Goal: Information Seeking & Learning: Learn about a topic

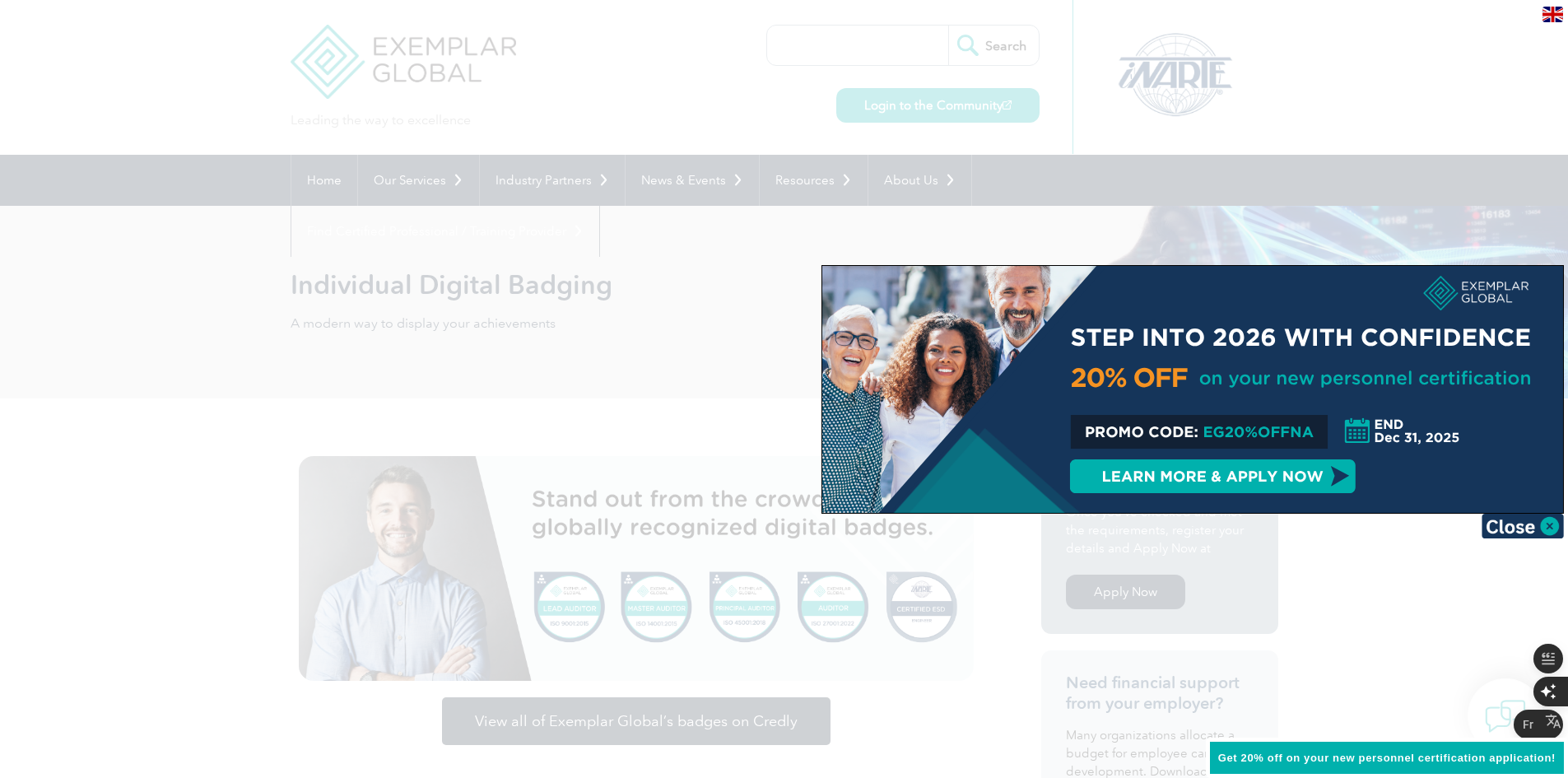
click at [1414, 144] on div at bounding box center [784, 389] width 1568 height 778
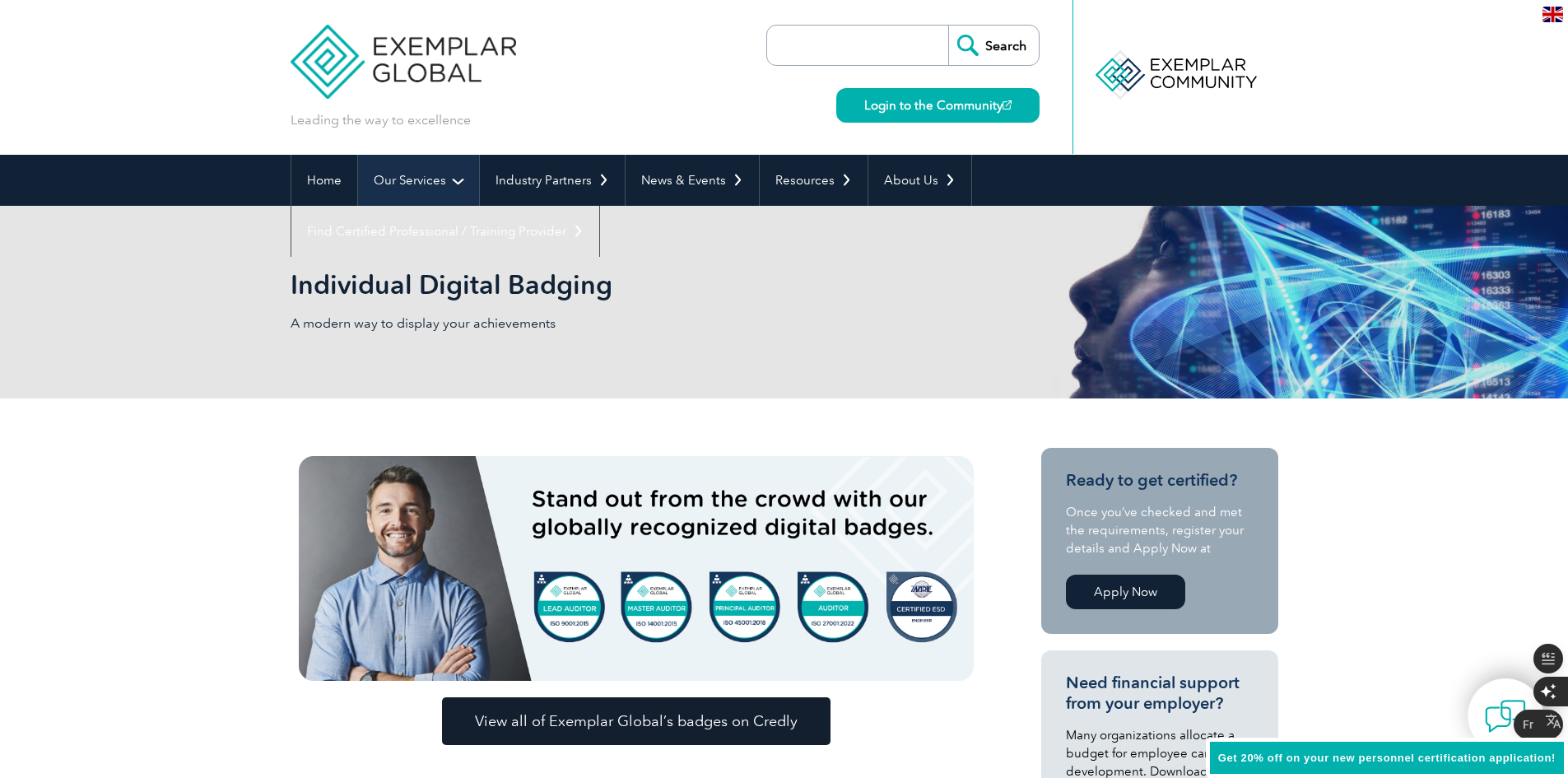
click at [422, 180] on link "Our Services" at bounding box center [419, 180] width 121 height 51
click at [424, 178] on link "Our Services" at bounding box center [419, 180] width 121 height 51
click at [431, 188] on link "Our Services" at bounding box center [419, 180] width 121 height 51
click at [457, 184] on link "Our Services" at bounding box center [419, 180] width 121 height 51
click at [420, 179] on link "Our Services" at bounding box center [419, 180] width 121 height 51
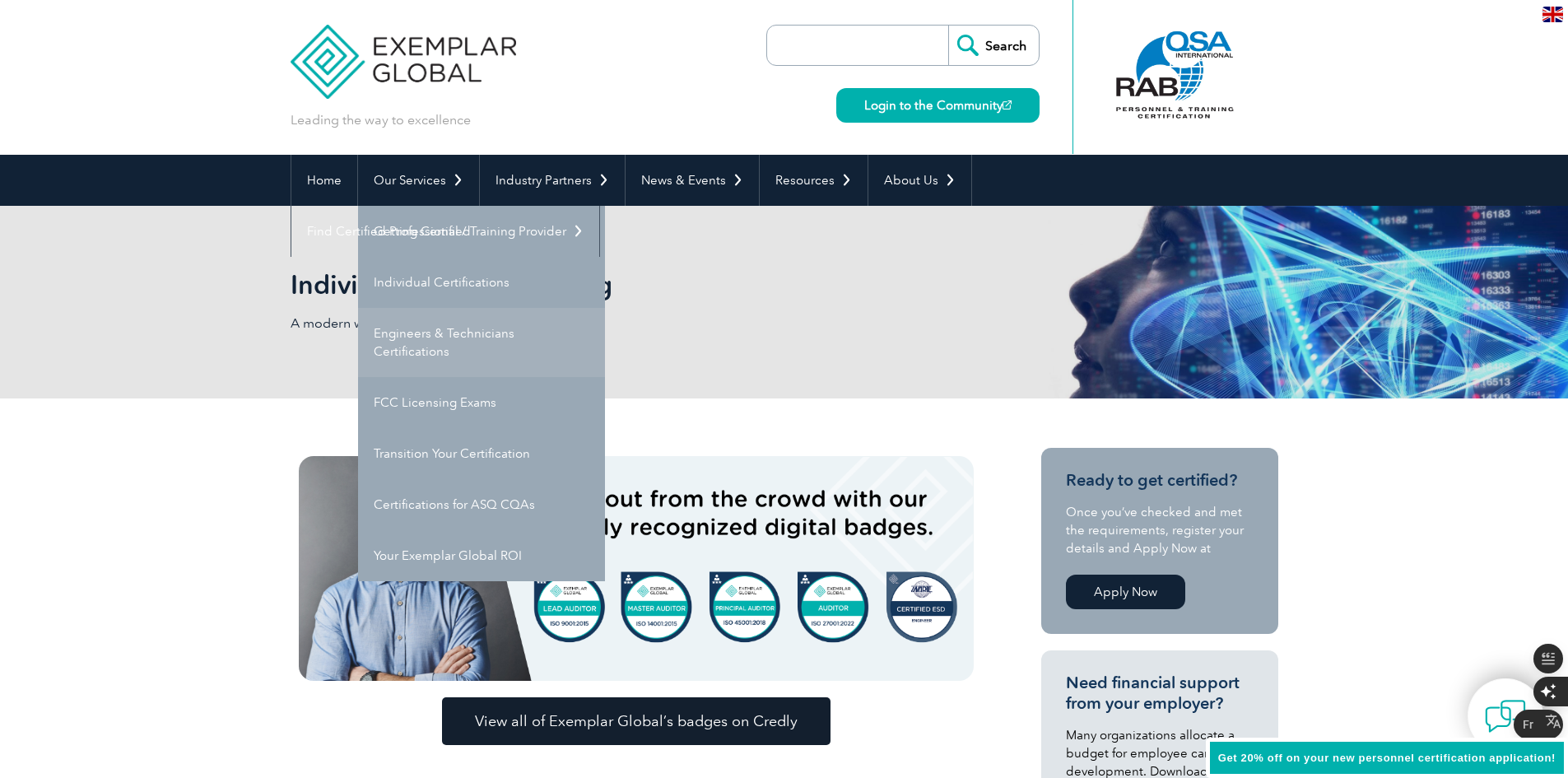
click at [474, 330] on link "Engineers & Technicians Certifications" at bounding box center [482, 342] width 247 height 69
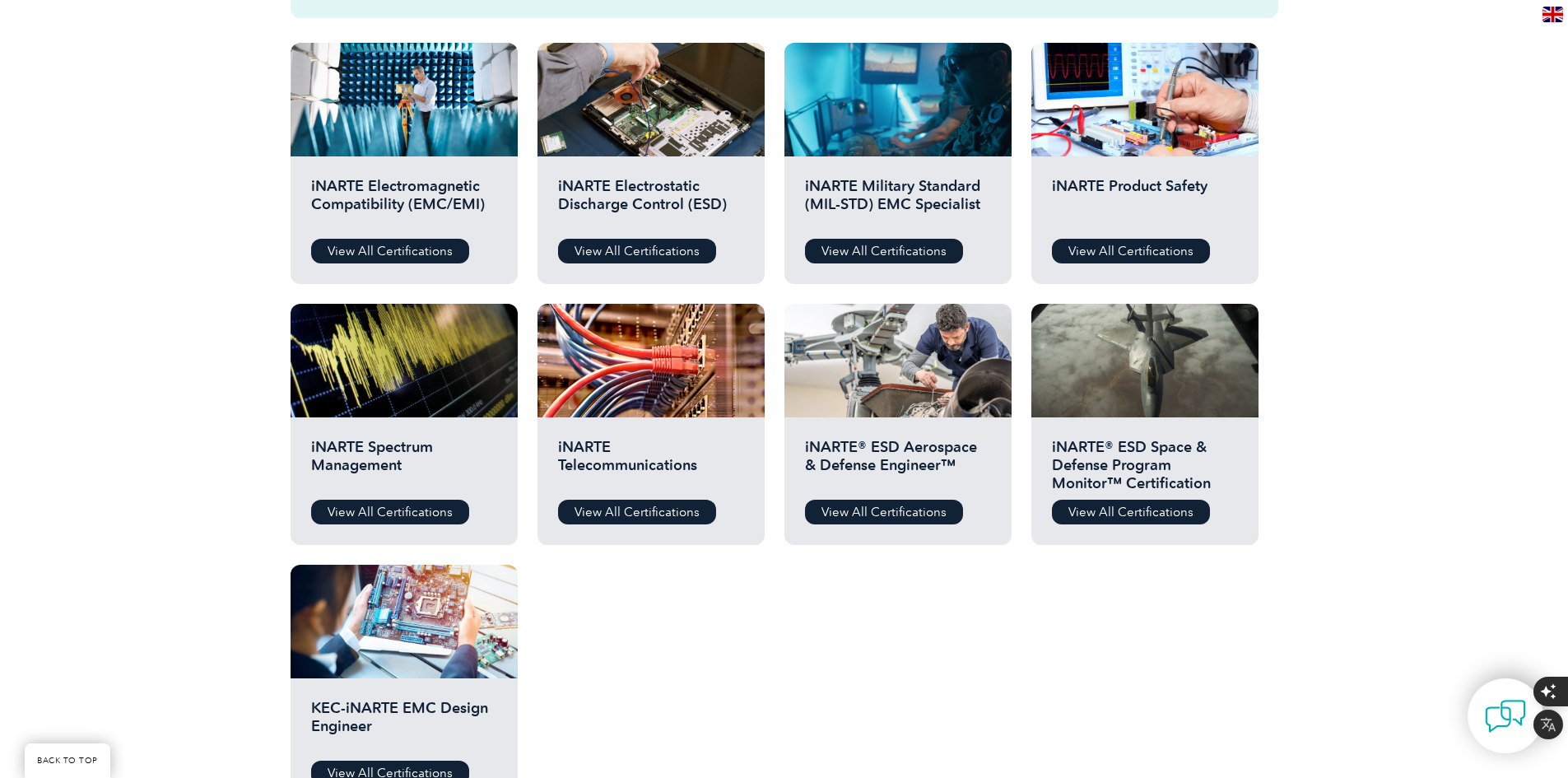
scroll to position [583, 0]
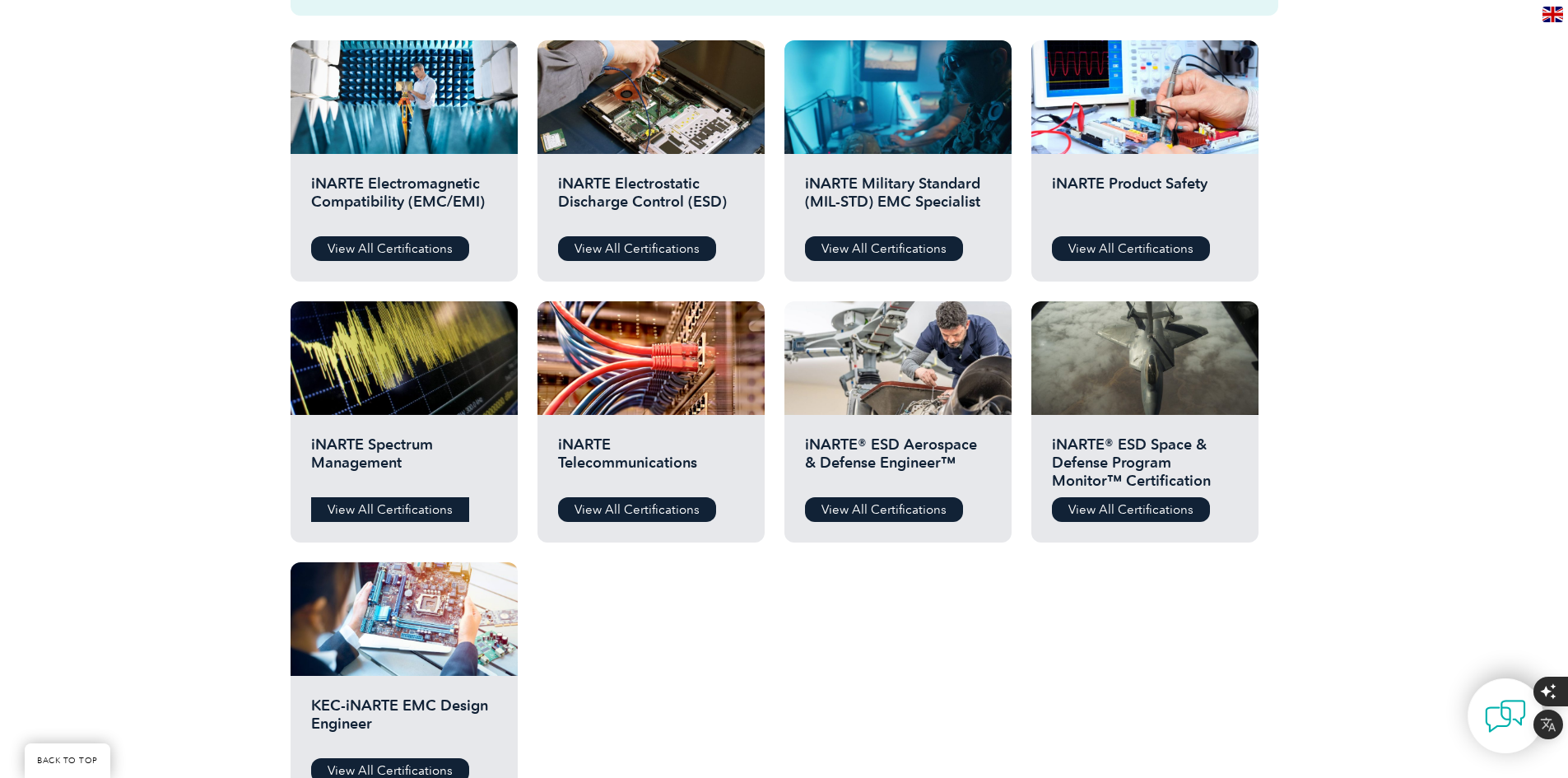
click at [388, 506] on link "View All Certifications" at bounding box center [389, 509] width 158 height 25
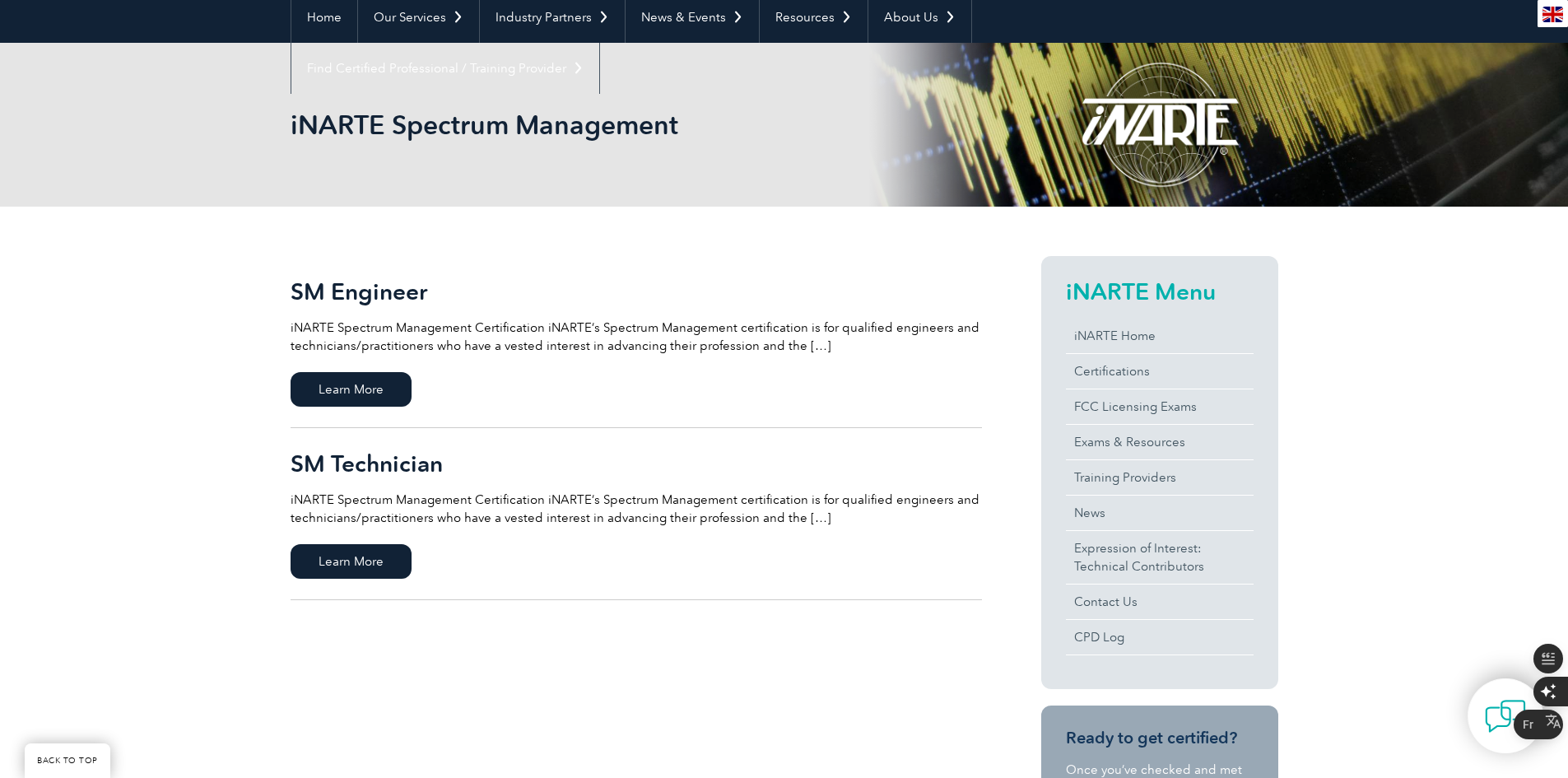
scroll to position [250, 0]
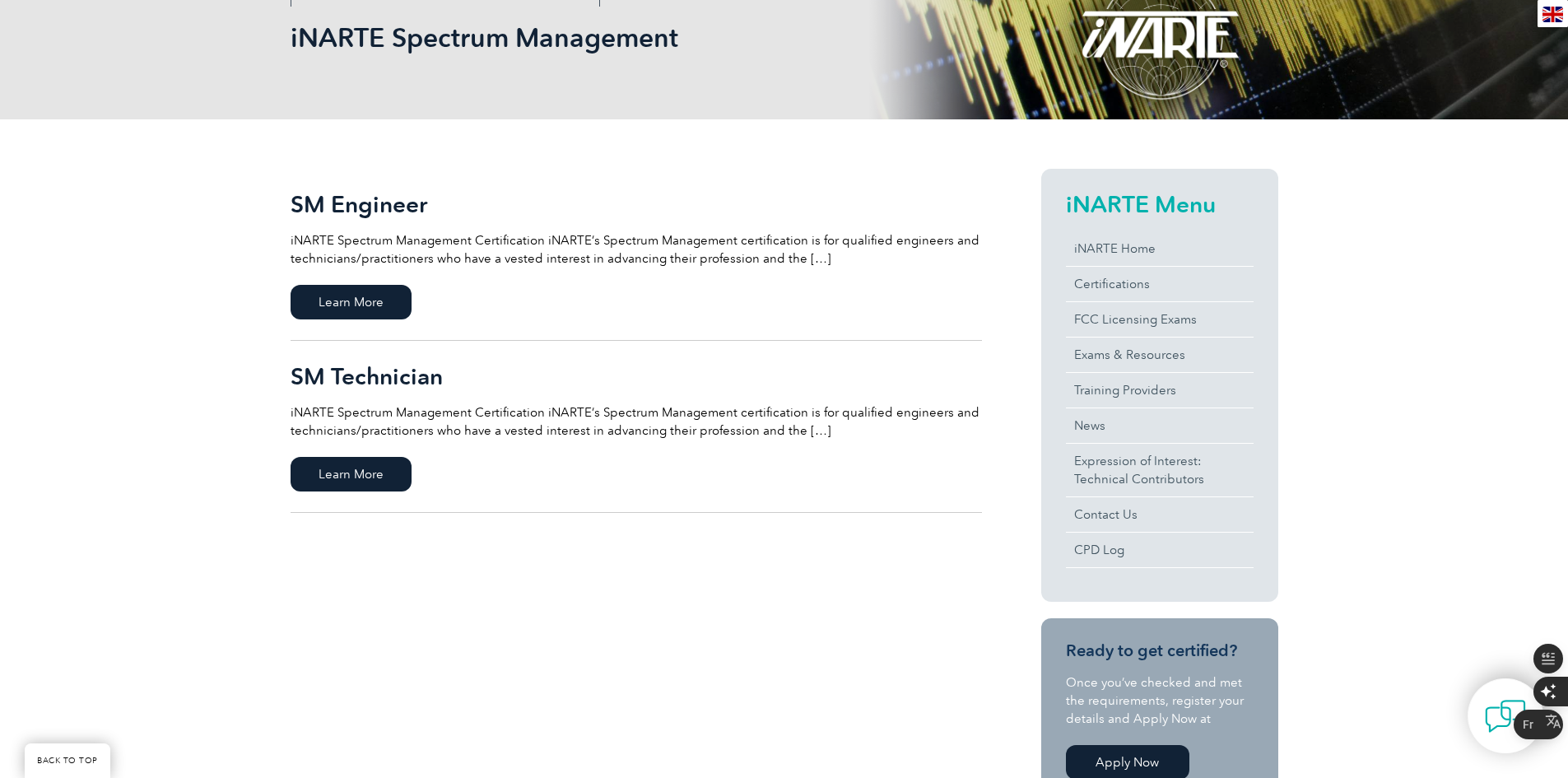
click at [339, 414] on p "iNARTE Spectrum Management Certification iNARTE’s Spectrum Management certifica…" at bounding box center [636, 421] width 692 height 36
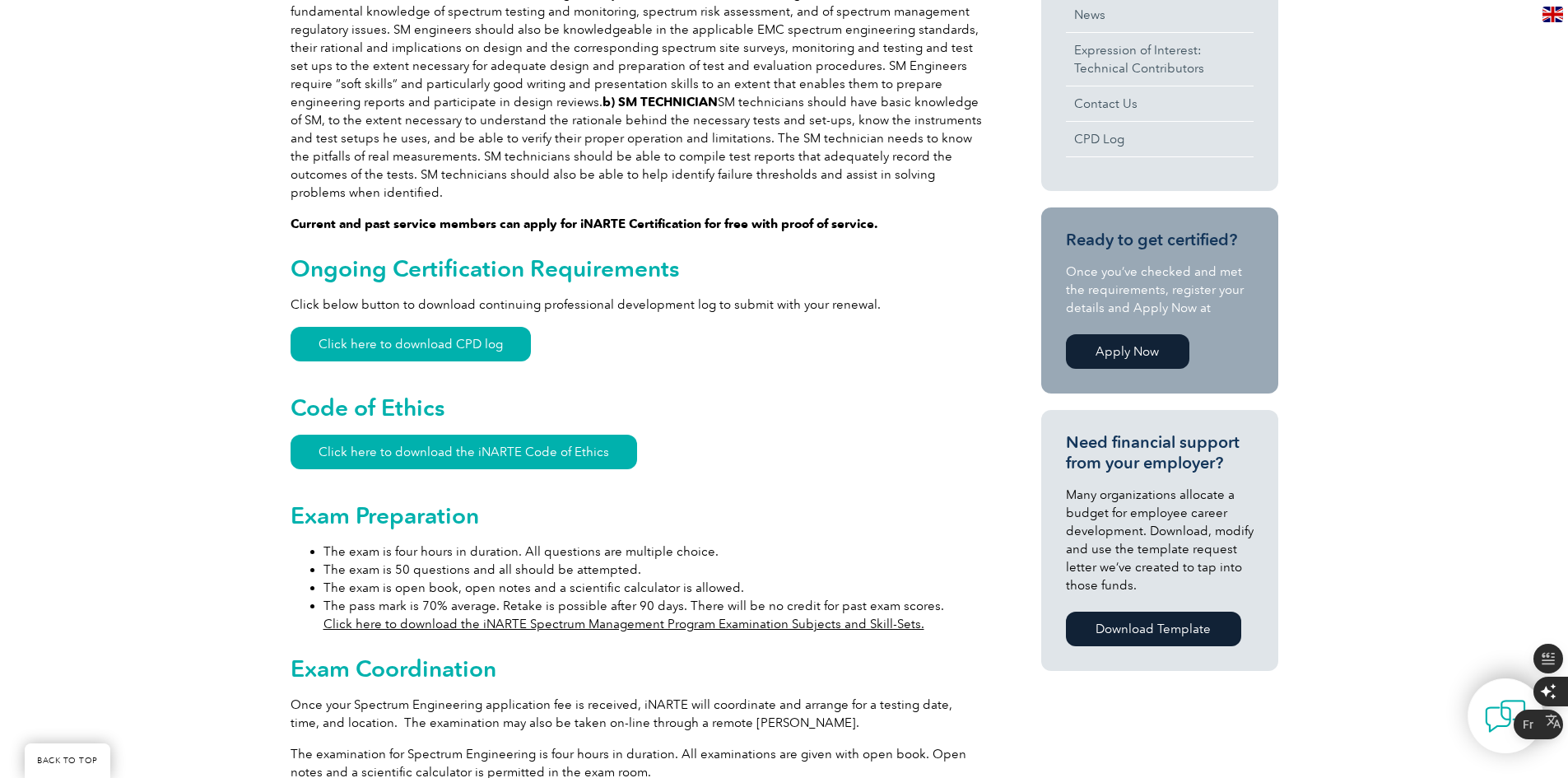
scroll to position [782, 0]
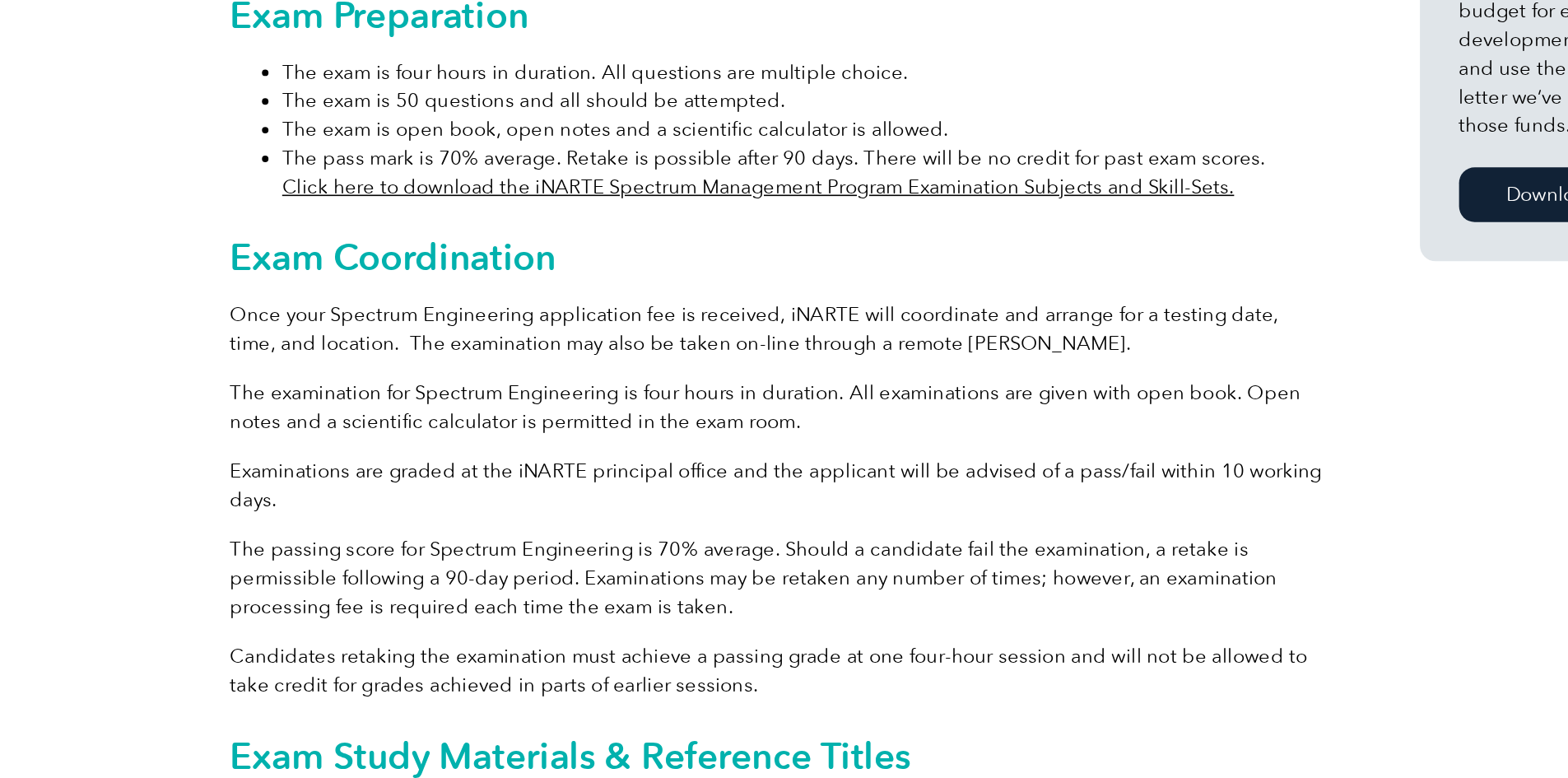
scroll to position [999, 0]
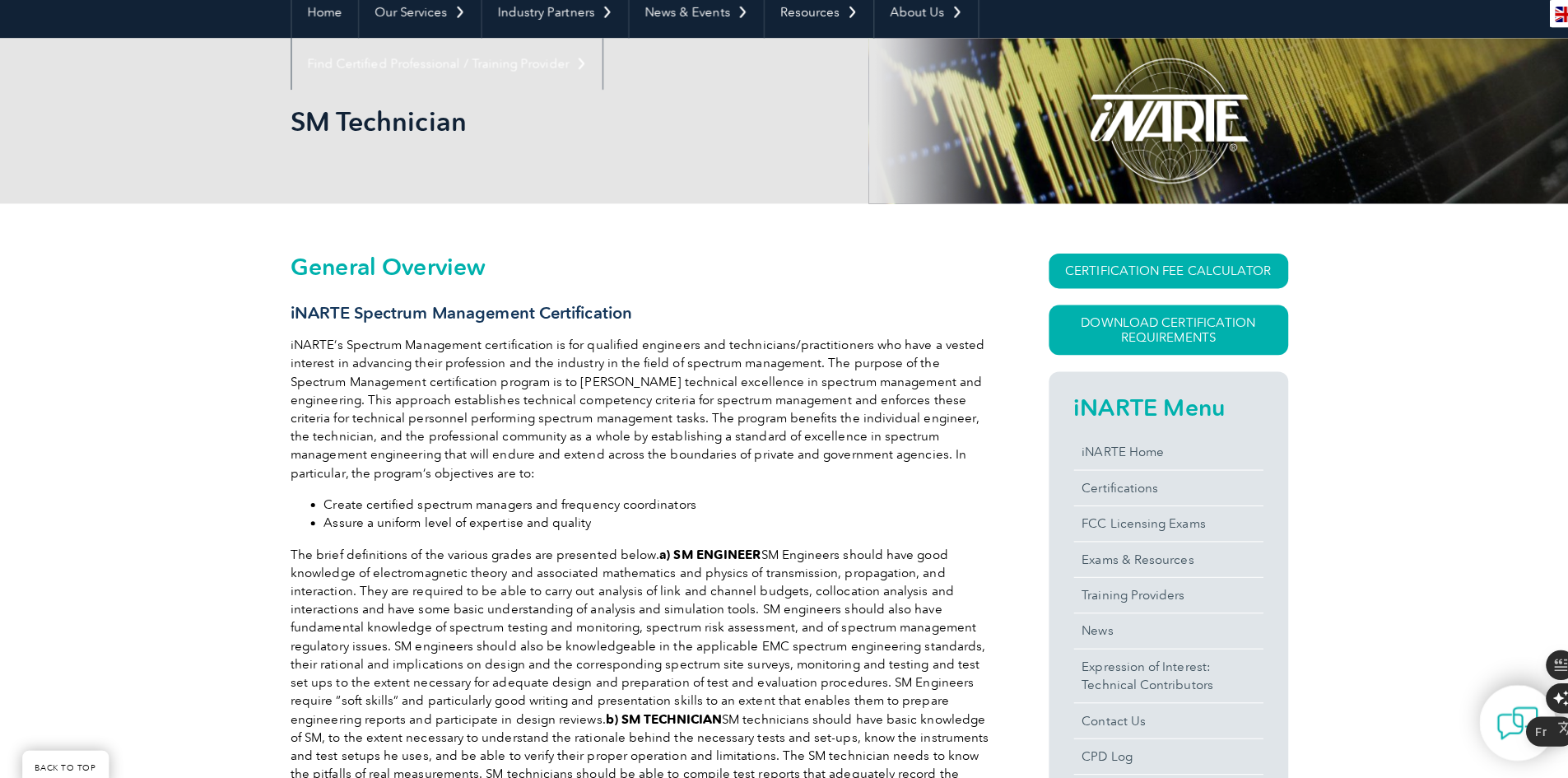
click at [633, 338] on p "iNARTE’s Spectrum Management certification is for qualified engineers and techn…" at bounding box center [636, 405] width 692 height 145
